Goal: Transaction & Acquisition: Purchase product/service

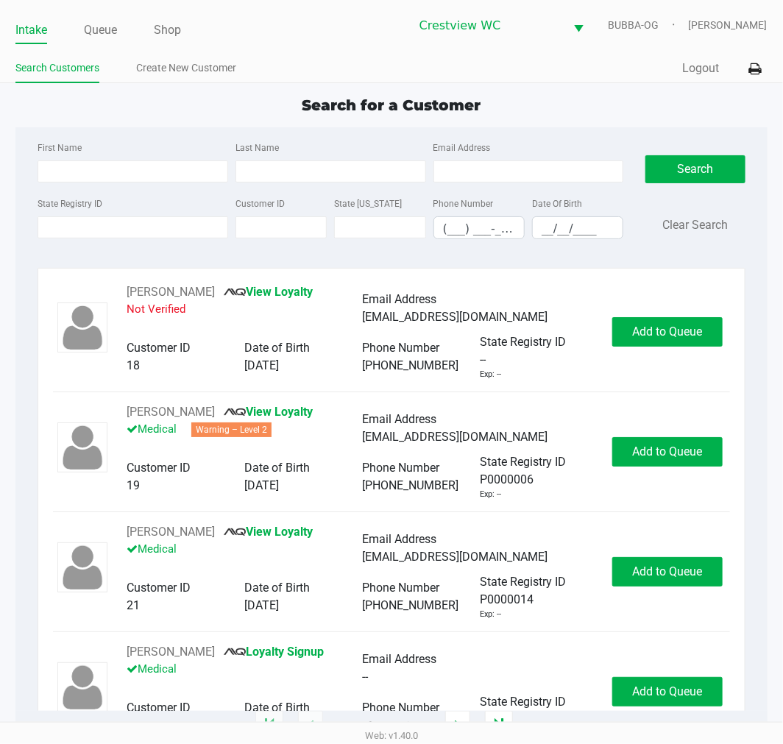
click at [150, 33] on ul "Intake Queue Shop" at bounding box center [203, 30] width 376 height 25
drag, startPoint x: 151, startPoint y: 30, endPoint x: 206, endPoint y: 27, distance: 55.3
click at [155, 29] on ul "Intake Queue Shop" at bounding box center [203, 30] width 376 height 25
click at [172, 26] on link "Shop" at bounding box center [167, 30] width 27 height 21
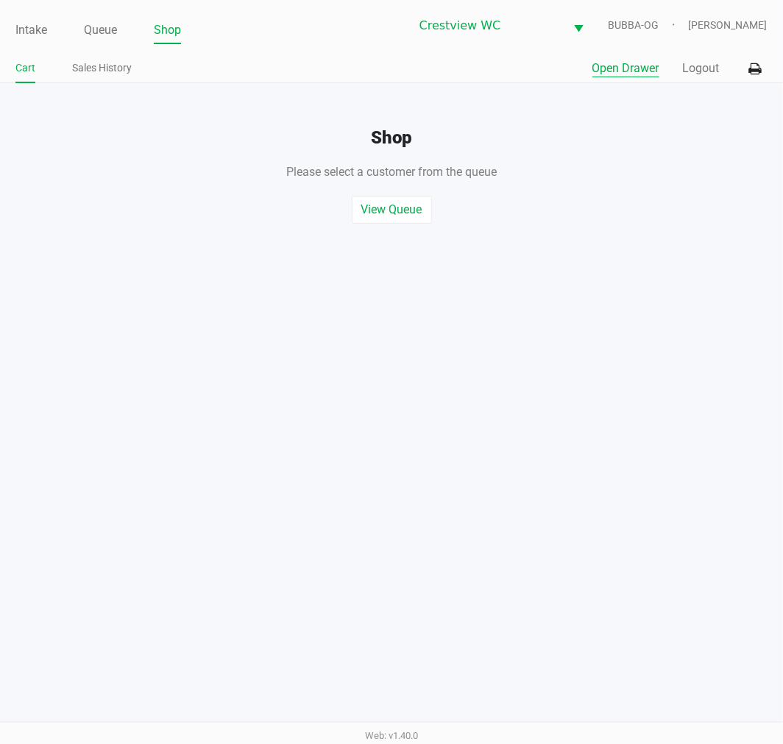
click at [601, 68] on button "Open Drawer" at bounding box center [626, 69] width 67 height 18
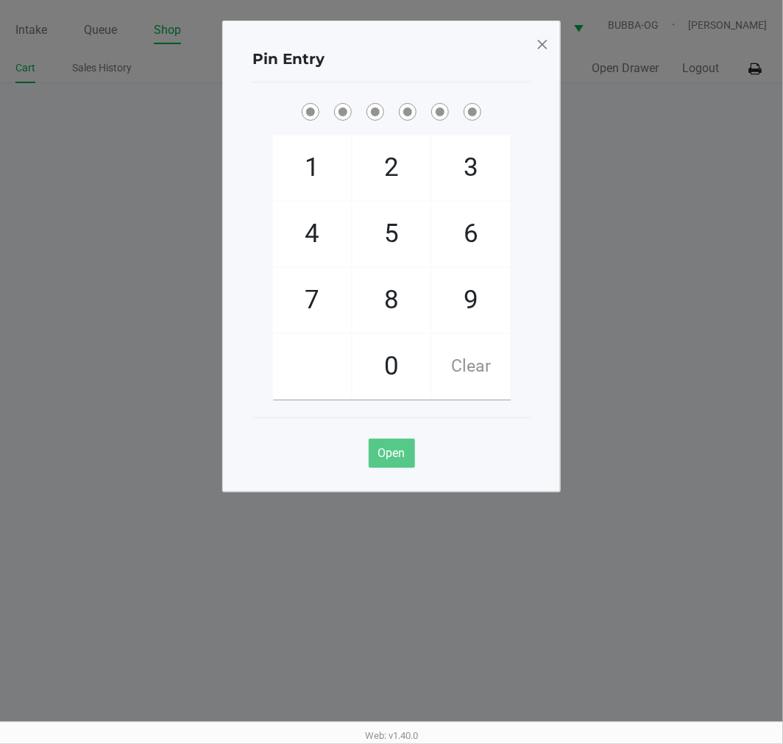
click at [682, 137] on ngb-modal-window "Pin Entry 1 4 7 2 5 8 0 3 6 9 Clear Open" at bounding box center [391, 372] width 783 height 744
checkbox input "true"
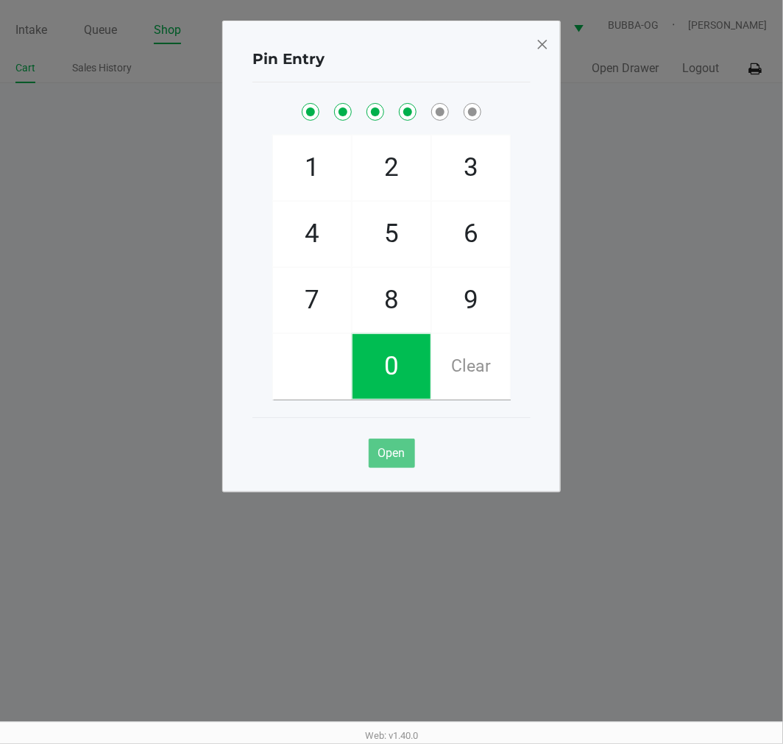
checkbox input "true"
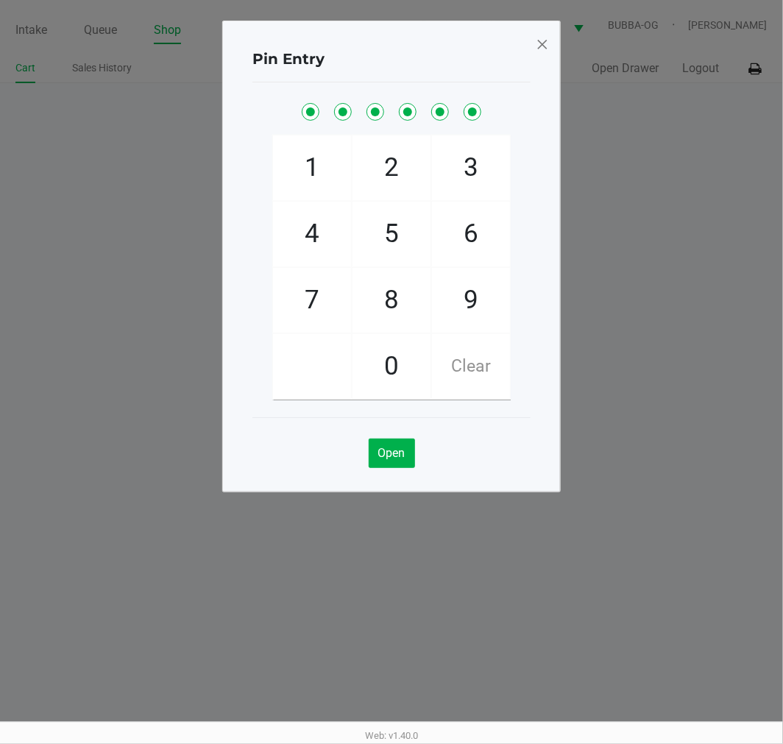
click at [542, 41] on span at bounding box center [542, 44] width 13 height 24
